Goal: Find specific page/section: Find specific page/section

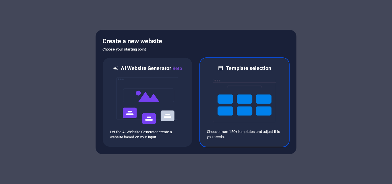
click at [221, 93] on img at bounding box center [244, 100] width 63 height 57
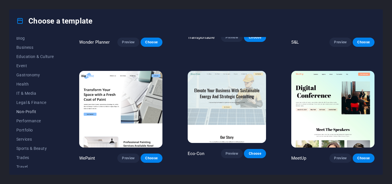
scroll to position [99, 0]
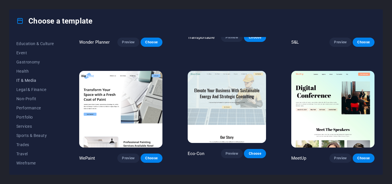
click at [30, 83] on button "IT & Media" at bounding box center [35, 80] width 38 height 9
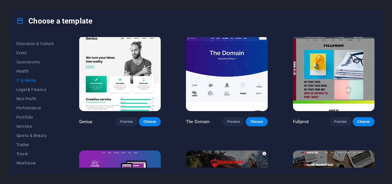
scroll to position [302, 0]
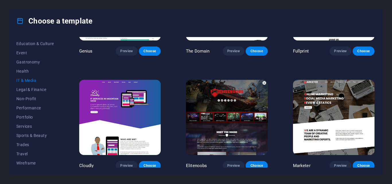
click at [230, 101] on img at bounding box center [226, 117] width 81 height 75
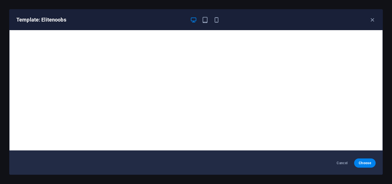
scroll to position [1, 0]
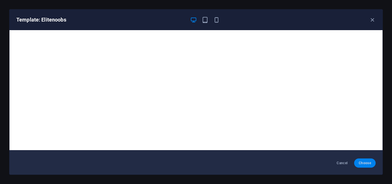
click at [365, 165] on button "Choose" at bounding box center [365, 162] width 22 height 9
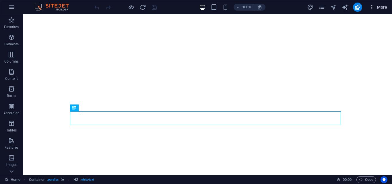
click at [381, 9] on span "More" at bounding box center [378, 7] width 18 height 6
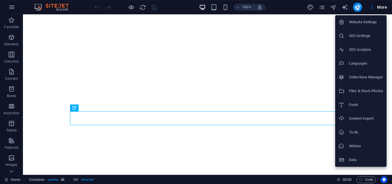
drag, startPoint x: 392, startPoint y: 32, endPoint x: 392, endPoint y: 53, distance: 20.7
click at [392, 53] on div at bounding box center [196, 92] width 392 height 184
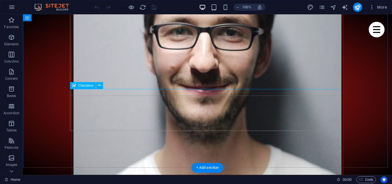
scroll to position [2399, 0]
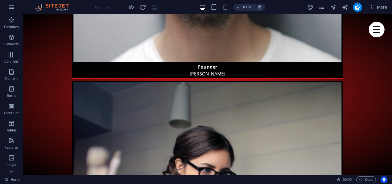
click at [39, 8] on img at bounding box center [54, 7] width 43 height 7
click at [15, 7] on button "button" at bounding box center [12, 7] width 14 height 14
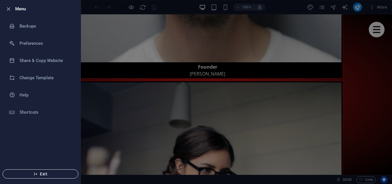
click at [41, 173] on span "Exit" at bounding box center [40, 174] width 66 height 5
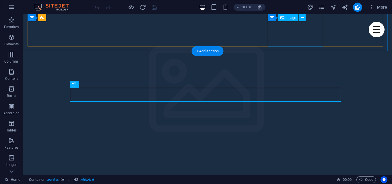
scroll to position [147, 0]
